Goal: Task Accomplishment & Management: Complete application form

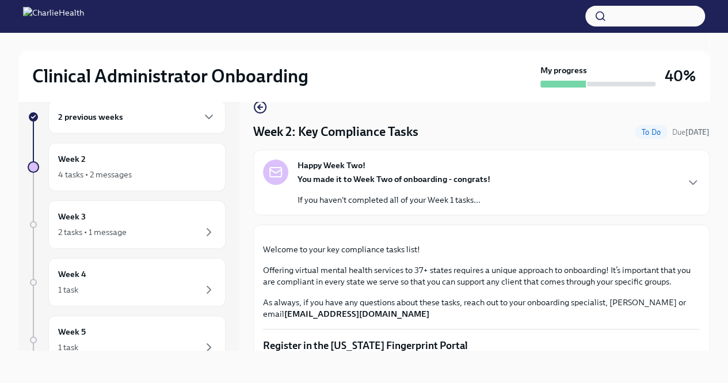
scroll to position [1462, 0]
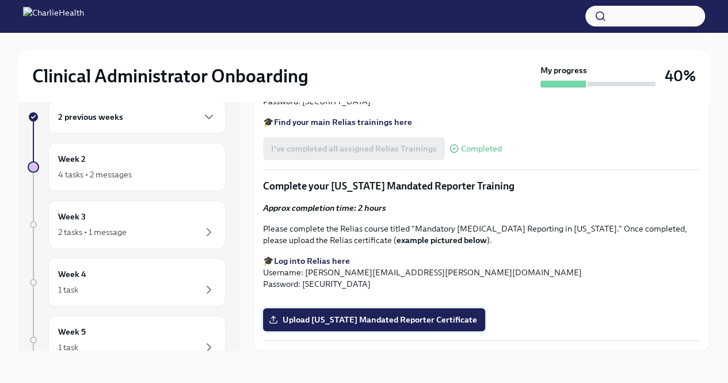
click at [338, 318] on span "Upload [US_STATE] Mandated Reporter Certificate" at bounding box center [374, 320] width 206 height 12
click at [0, 0] on input "Upload [US_STATE] Mandated Reporter Certificate" at bounding box center [0, 0] width 0 height 0
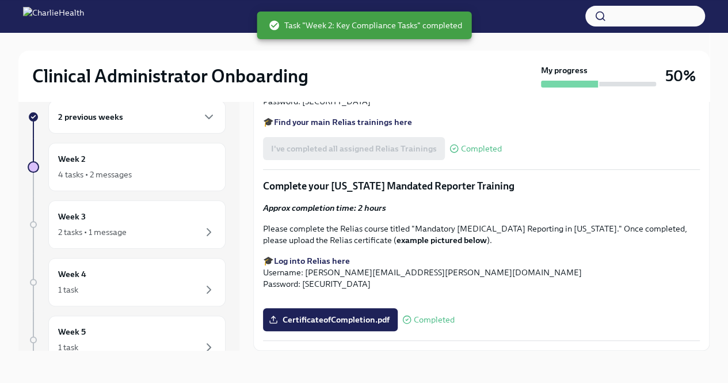
click at [684, 299] on button "Zoom image" at bounding box center [481, 299] width 437 height 0
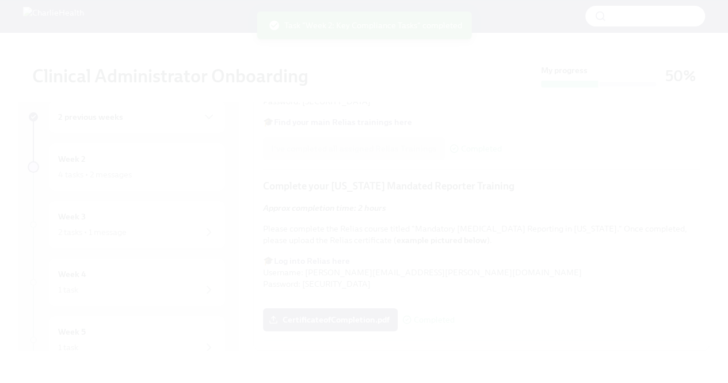
click at [703, 117] on button "Unzoom image" at bounding box center [364, 191] width 728 height 383
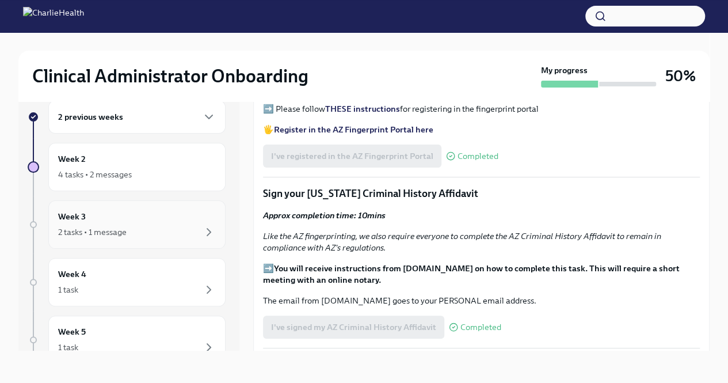
scroll to position [24, 0]
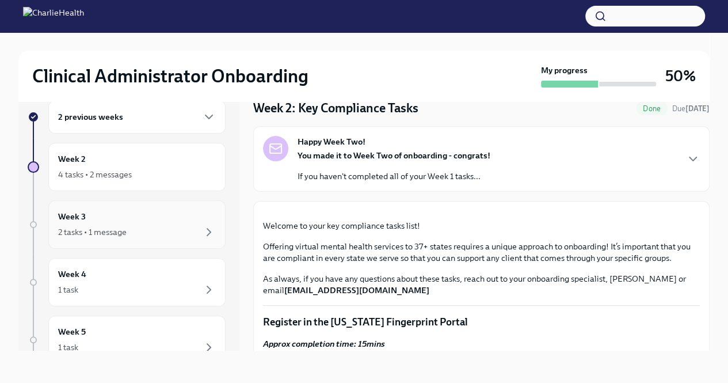
click at [70, 225] on div "2 tasks • 1 message" at bounding box center [137, 232] width 158 height 14
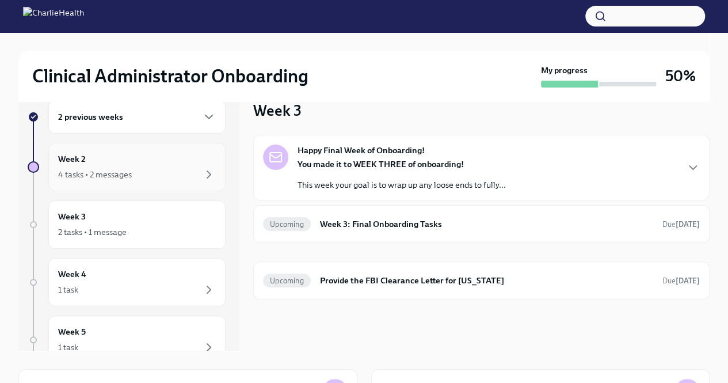
click at [169, 173] on div "4 tasks • 2 messages" at bounding box center [137, 174] width 158 height 14
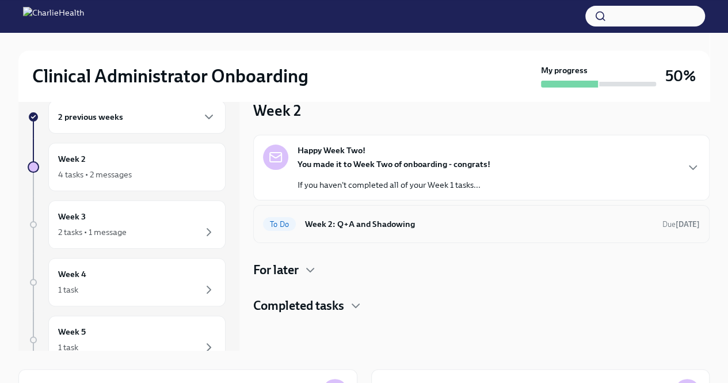
click at [373, 227] on h6 "Week 2: Q+A and Shadowing" at bounding box center [479, 223] width 348 height 13
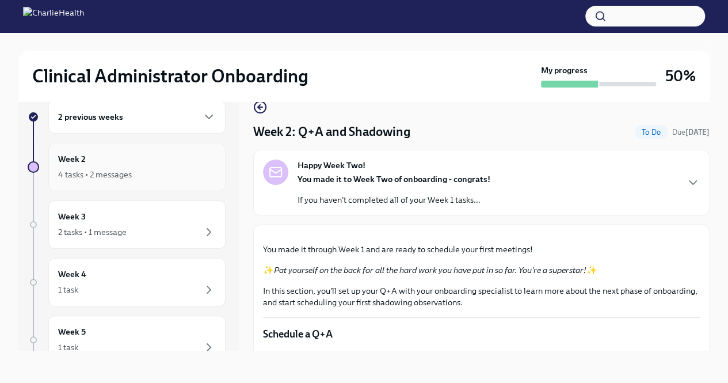
click at [123, 166] on div "Week 2 4 tasks • 2 messages" at bounding box center [137, 166] width 158 height 29
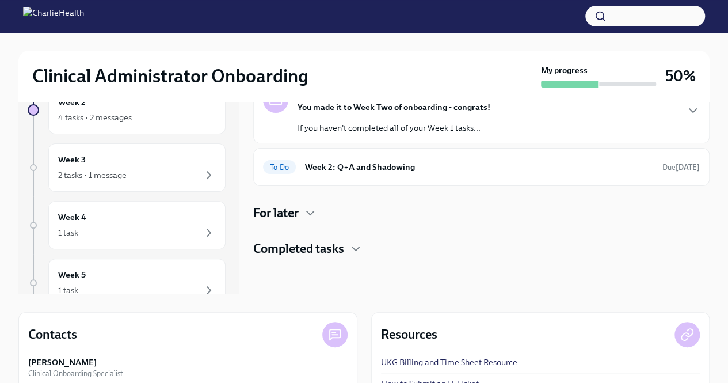
scroll to position [135, 0]
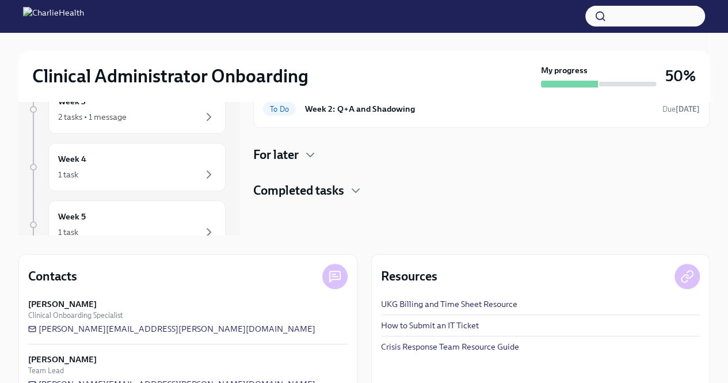
click at [330, 195] on h4 "Completed tasks" at bounding box center [298, 190] width 91 height 17
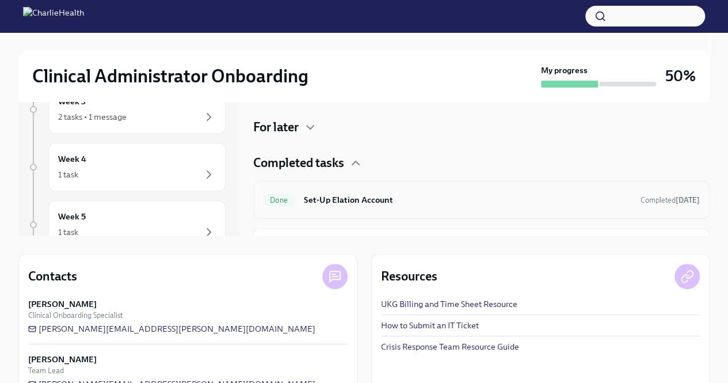
scroll to position [0, 0]
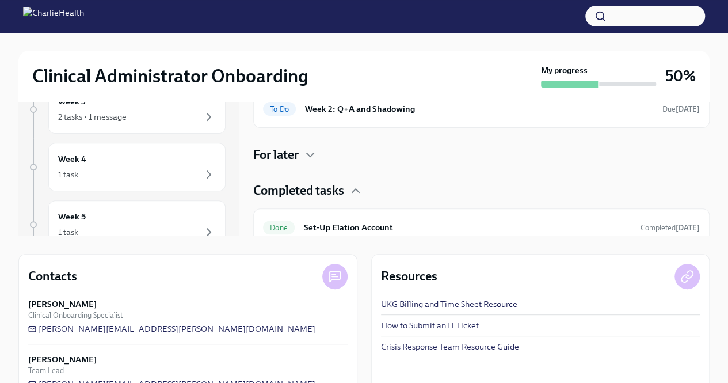
click at [299, 157] on h4 "For later" at bounding box center [275, 154] width 45 height 17
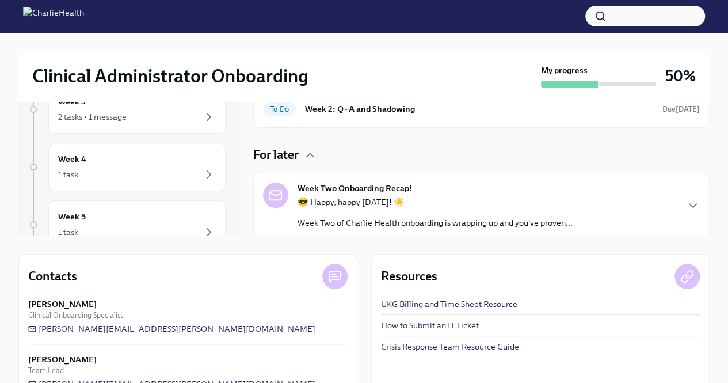
click at [407, 214] on div "😎 Happy, happy [DATE]! ☀️ Week Two of Charlie Health onboarding is wrapping up …" at bounding box center [434, 212] width 275 height 32
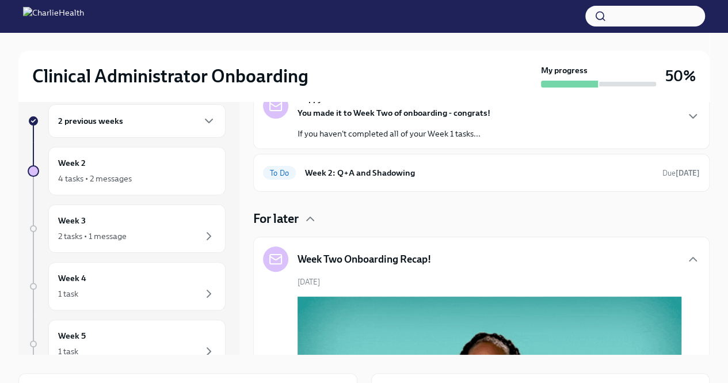
scroll to position [14, 0]
